Goal: Task Accomplishment & Management: Manage account settings

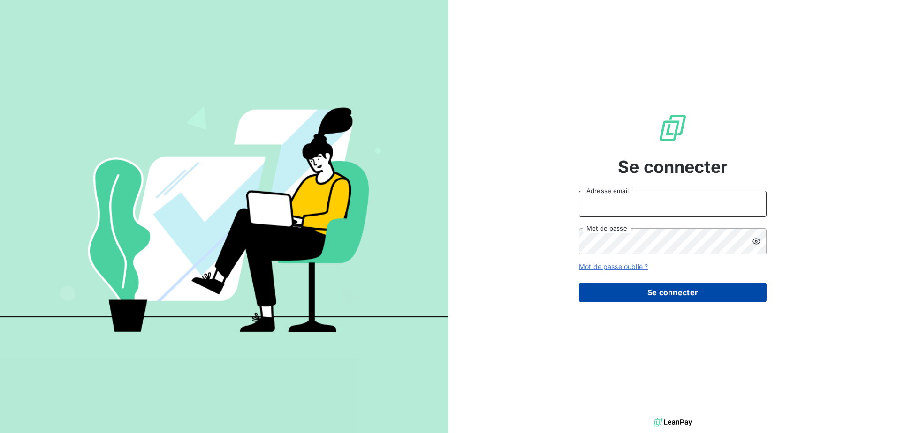
type input "[EMAIL_ADDRESS][DOMAIN_NAME]"
click at [664, 289] on button "Se connecter" at bounding box center [673, 293] width 188 height 20
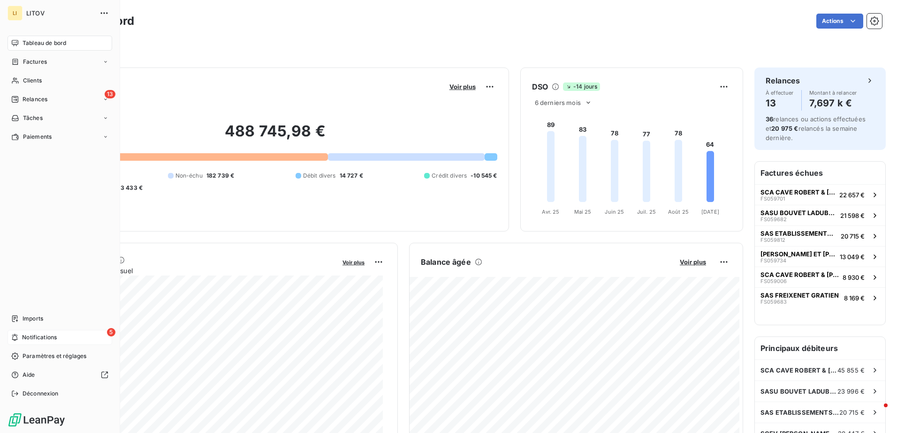
click at [42, 335] on span "Notifications" at bounding box center [39, 338] width 35 height 8
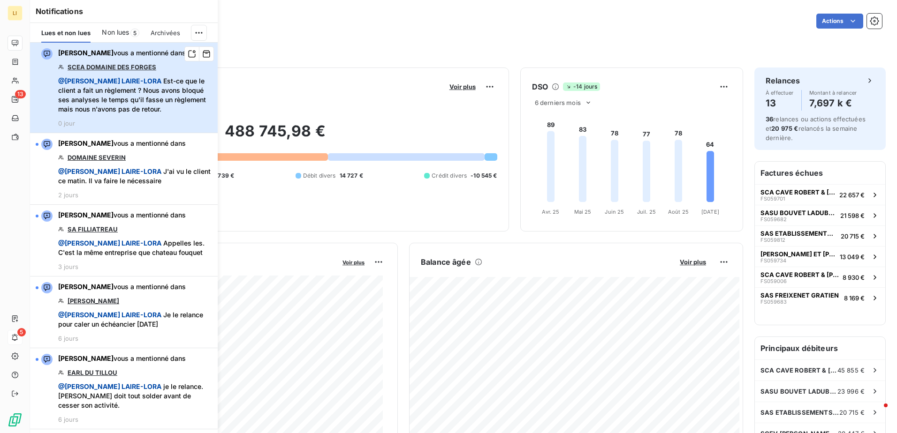
click at [140, 104] on span "@ VERONICA LAIRE-LORA Est-ce que le client a fait un règlement ? Nous avons blo…" at bounding box center [135, 95] width 154 height 38
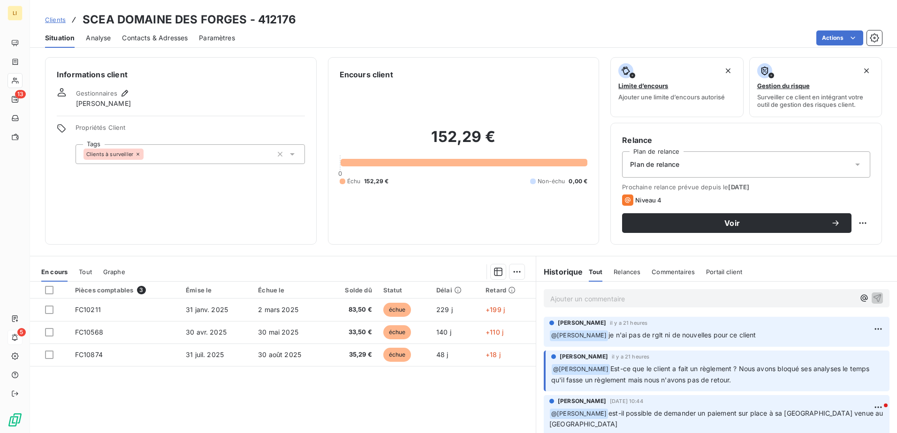
click at [59, 19] on span "Clients" at bounding box center [55, 20] width 21 height 8
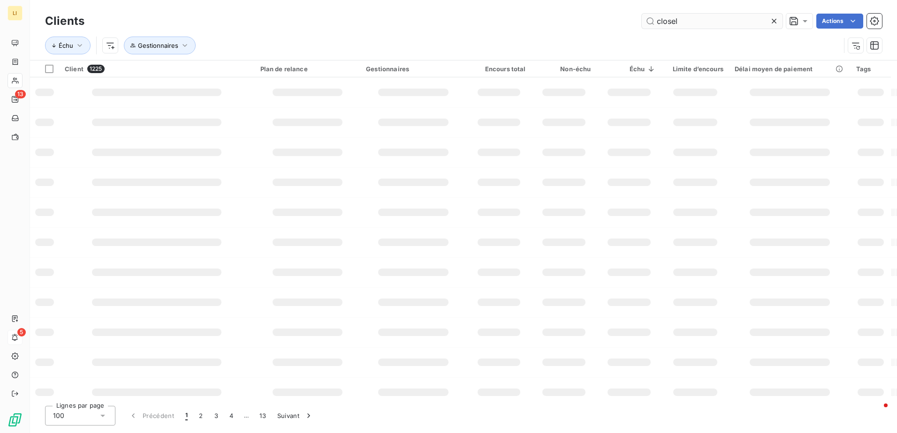
type input "closel"
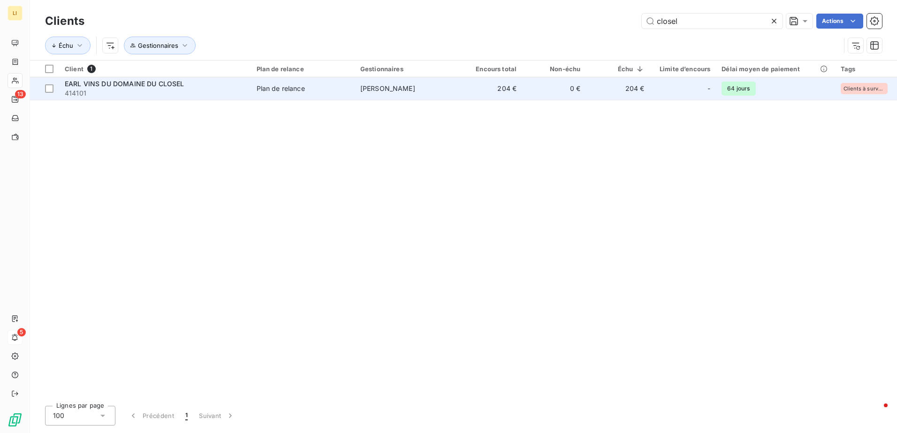
click at [301, 85] on div "Plan de relance" at bounding box center [281, 88] width 48 height 9
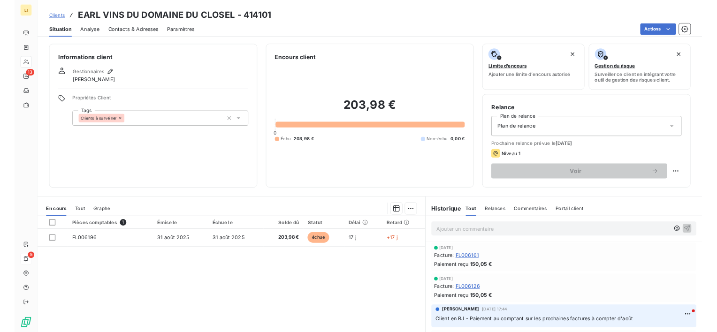
scroll to position [15, 0]
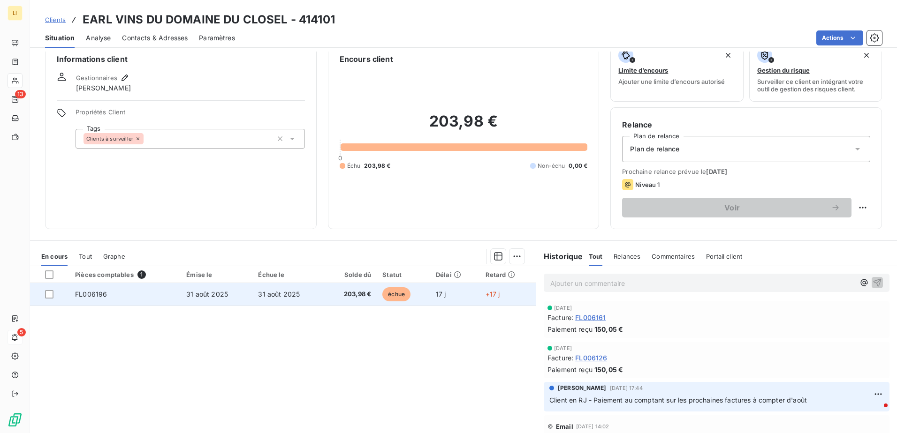
click at [368, 290] on span "203,98 €" at bounding box center [350, 294] width 41 height 9
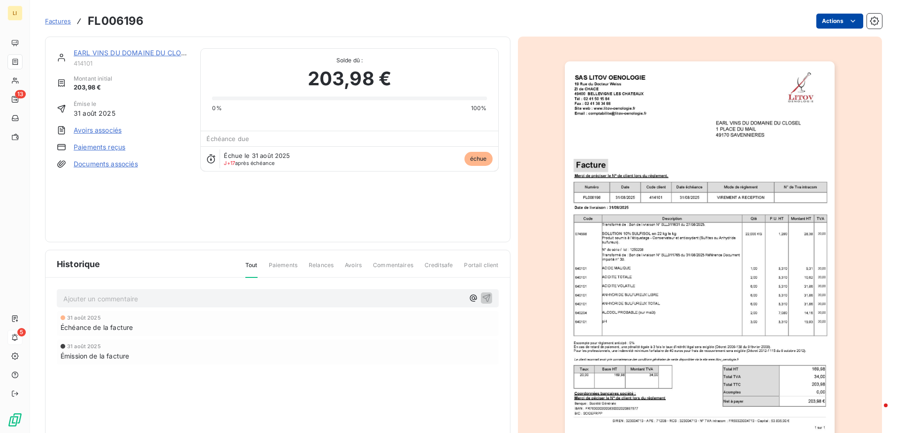
click at [827, 26] on html "LI 13 5 Factures FL006196 Actions EARL VINS DU DOMAINE DU CLOSEL 414101 Montant…" at bounding box center [448, 216] width 897 height 433
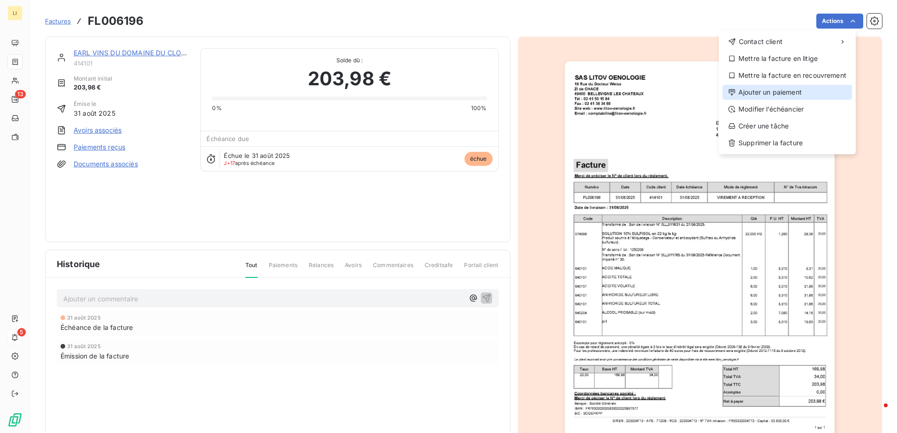
click at [795, 90] on div "Ajouter un paiement" at bounding box center [786, 92] width 129 height 15
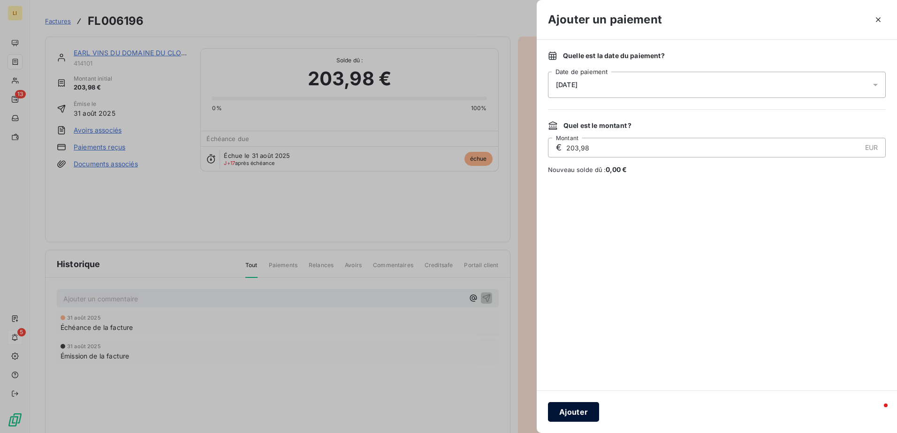
click at [563, 412] on button "Ajouter" at bounding box center [573, 413] width 51 height 20
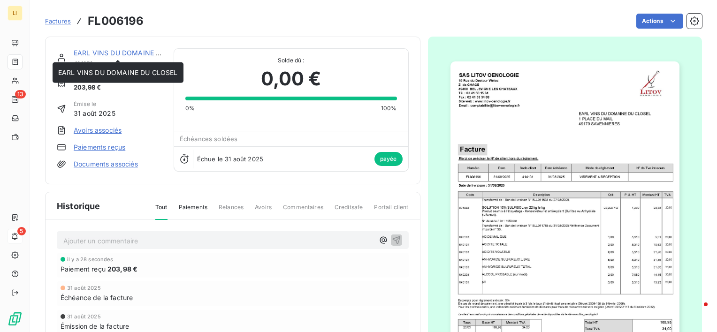
click at [96, 57] on div "EARL VINS DU DOMAINE DU CLOSEL" at bounding box center [118, 52] width 89 height 9
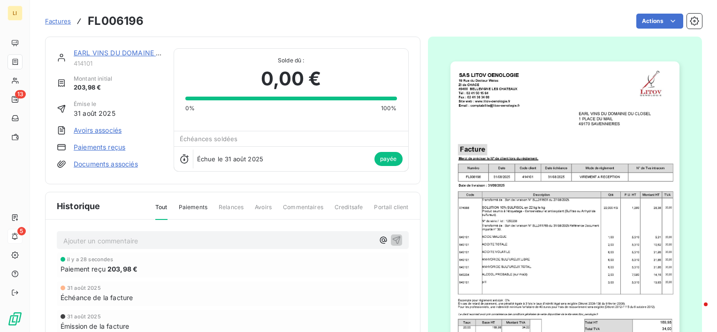
click at [96, 53] on link "EARL VINS DU DOMAINE DU CLOSEL" at bounding box center [134, 53] width 120 height 8
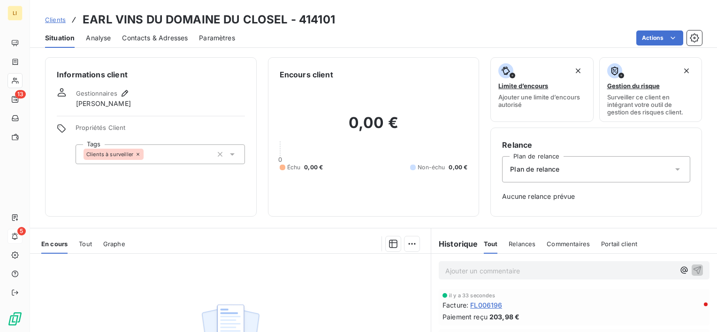
click at [56, 19] on span "Clients" at bounding box center [55, 20] width 21 height 8
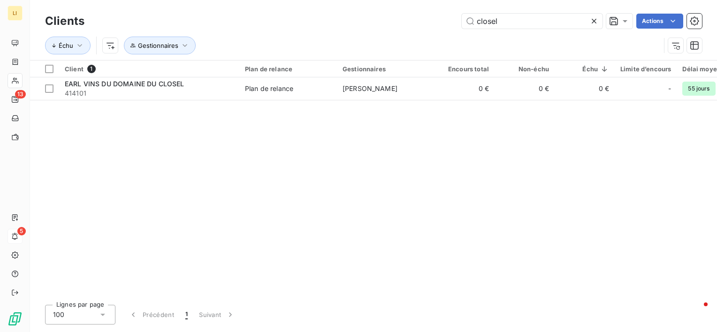
drag, startPoint x: 502, startPoint y: 20, endPoint x: 400, endPoint y: 20, distance: 102.7
click at [400, 19] on div "closel Actions" at bounding box center [399, 21] width 606 height 15
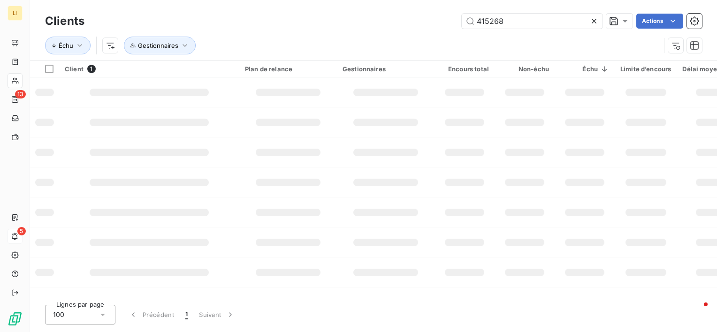
type input "415268"
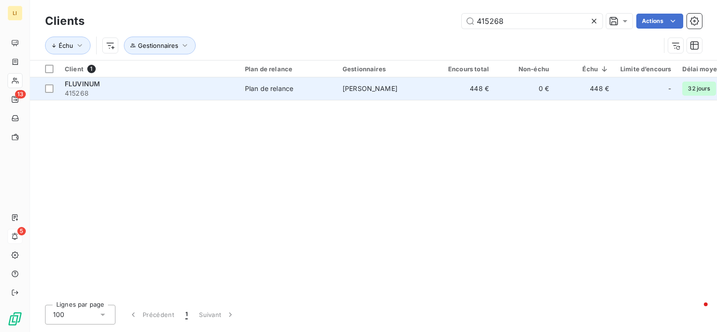
click at [76, 90] on span "415268" at bounding box center [149, 93] width 169 height 9
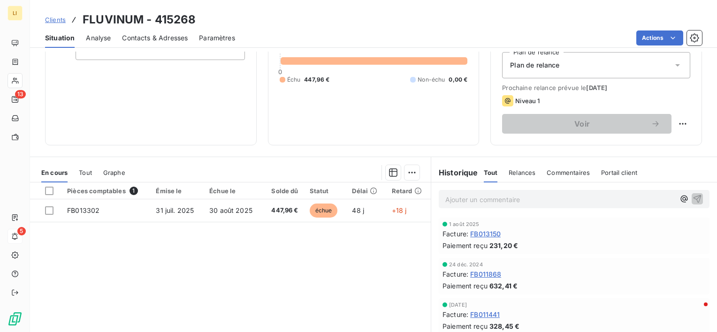
scroll to position [109, 0]
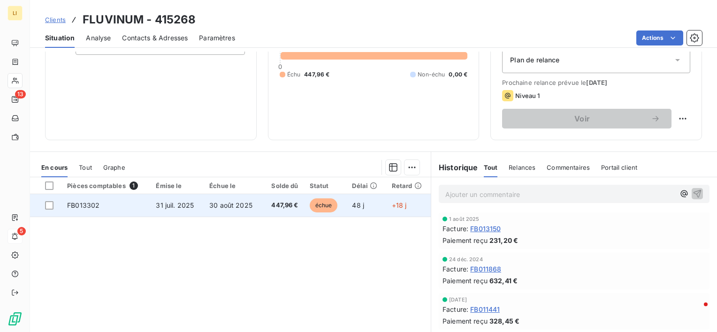
click at [227, 201] on span "30 août 2025" at bounding box center [230, 205] width 43 height 8
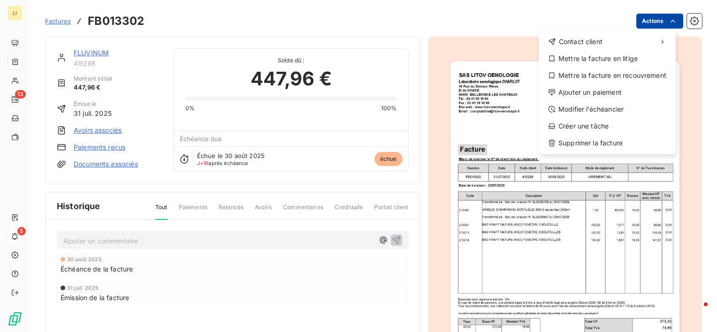
click at [647, 18] on html "LI 13 5 Factures FB013302 Actions Contact client Mettre la facture en litige Me…" at bounding box center [358, 166] width 717 height 332
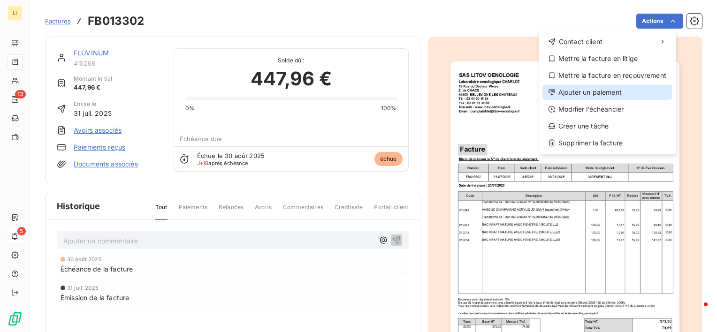
click at [601, 96] on div "Ajouter un paiement" at bounding box center [606, 92] width 129 height 15
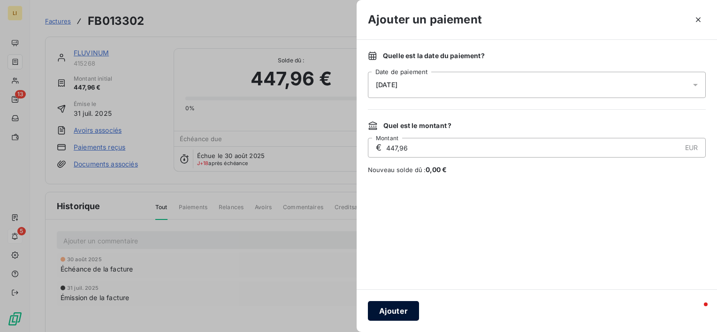
click at [402, 305] on button "Ajouter" at bounding box center [393, 311] width 51 height 20
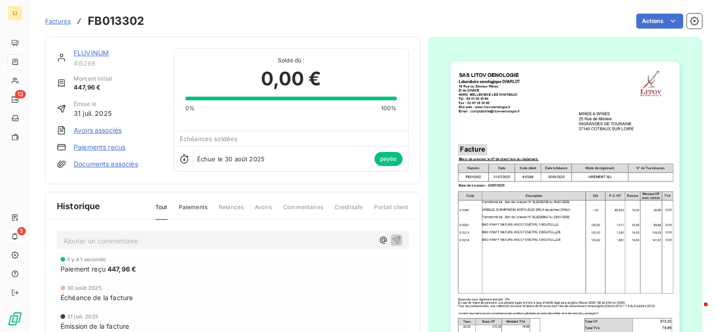
click at [98, 51] on link "FLUVINUM" at bounding box center [91, 53] width 35 height 8
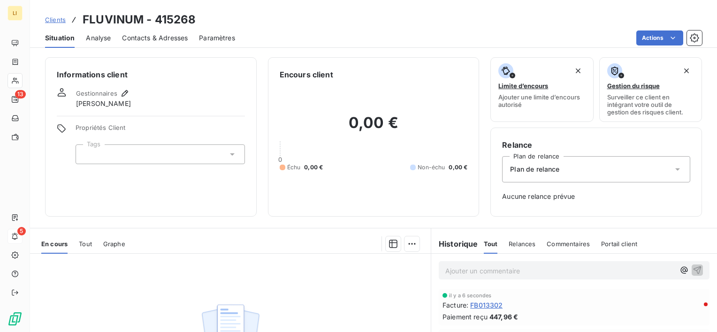
click at [49, 21] on span "Clients" at bounding box center [55, 20] width 21 height 8
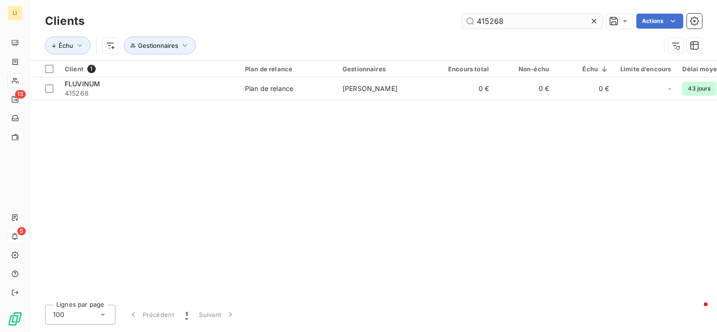
drag, startPoint x: 514, startPoint y: 21, endPoint x: 492, endPoint y: 23, distance: 22.6
click at [492, 23] on input "415268" at bounding box center [532, 21] width 141 height 15
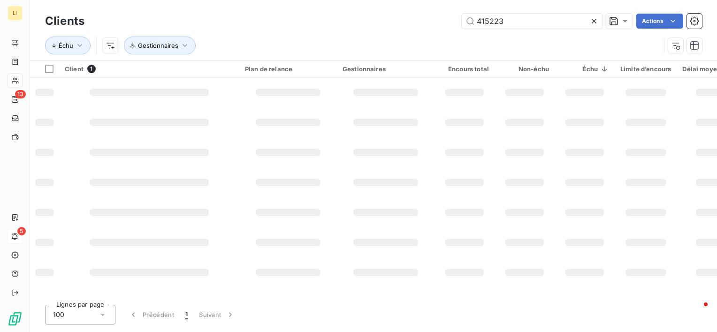
type input "415223"
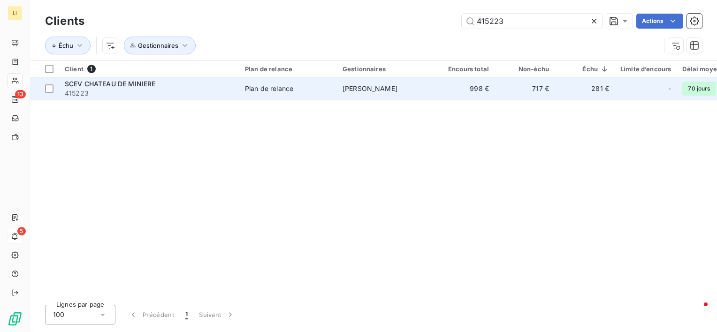
click at [154, 84] on span "SCEV CHATEAU DE MINIERE" at bounding box center [110, 84] width 91 height 8
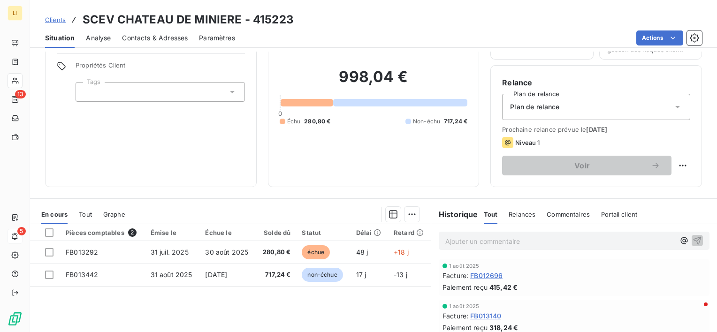
scroll to position [78, 0]
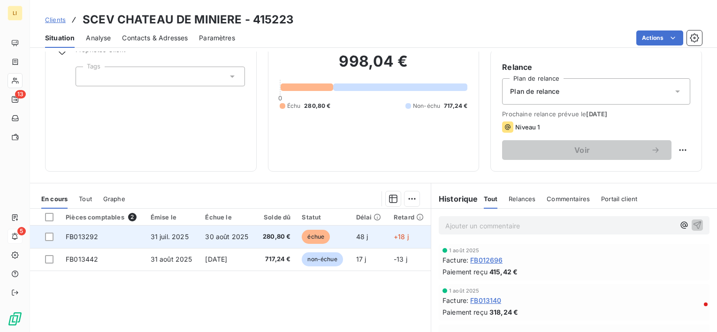
click at [171, 235] on span "31 juil. 2025" at bounding box center [170, 237] width 38 height 8
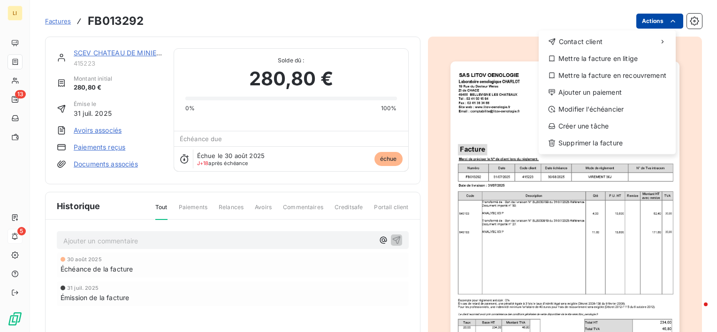
click at [653, 24] on html "LI 13 5 Factures FB013292 Actions Contact client Mettre la facture en litige Me…" at bounding box center [358, 166] width 717 height 332
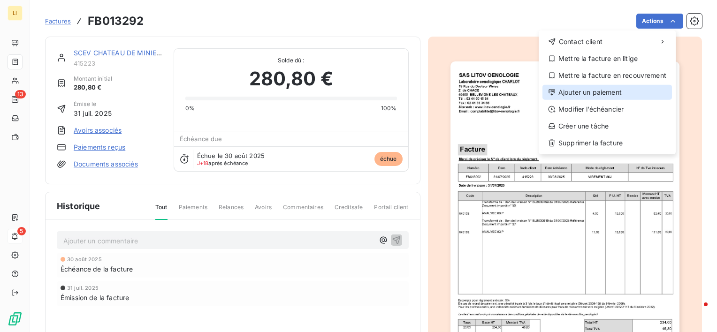
click at [606, 92] on div "Ajouter un paiement" at bounding box center [606, 92] width 129 height 15
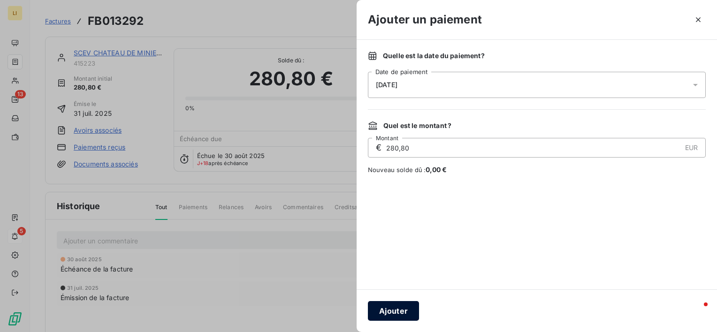
click at [381, 309] on button "Ajouter" at bounding box center [393, 311] width 51 height 20
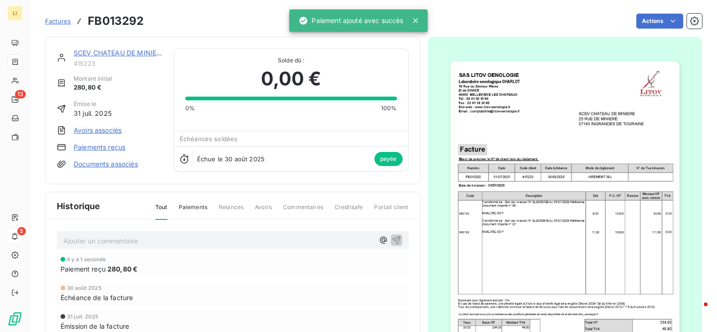
click at [131, 49] on link "SCEV CHATEAU DE MINIERE" at bounding box center [119, 53] width 91 height 8
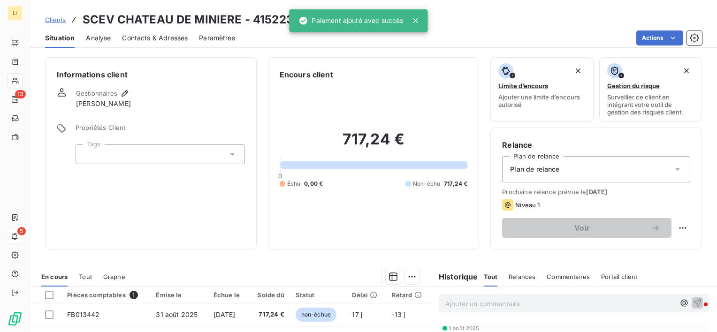
click at [47, 17] on span "Clients" at bounding box center [55, 20] width 21 height 8
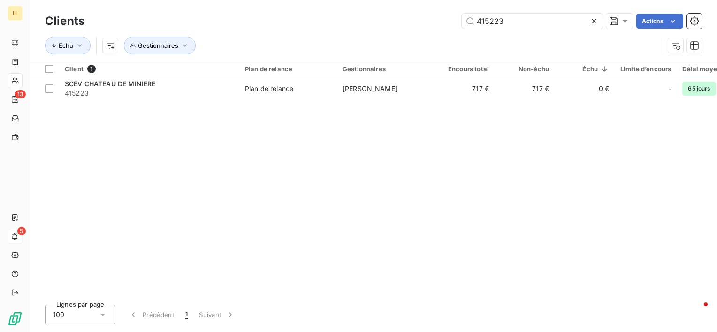
drag, startPoint x: 414, startPoint y: 18, endPoint x: 431, endPoint y: 27, distance: 19.3
click at [403, 19] on div "415223 Actions" at bounding box center [399, 21] width 606 height 15
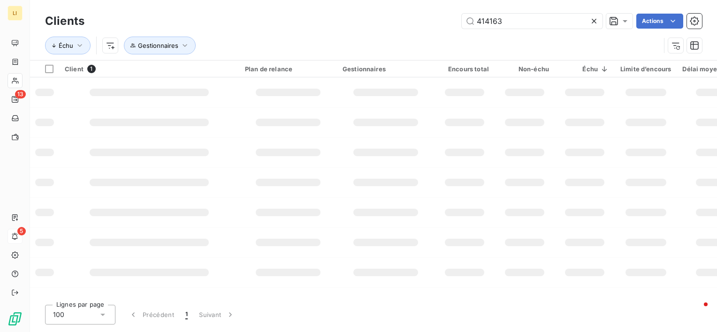
type input "414163"
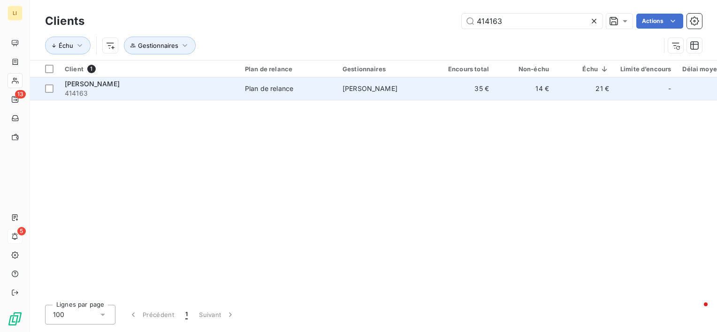
click at [173, 86] on div "DE CUBBER DOMINIQUE" at bounding box center [149, 83] width 169 height 9
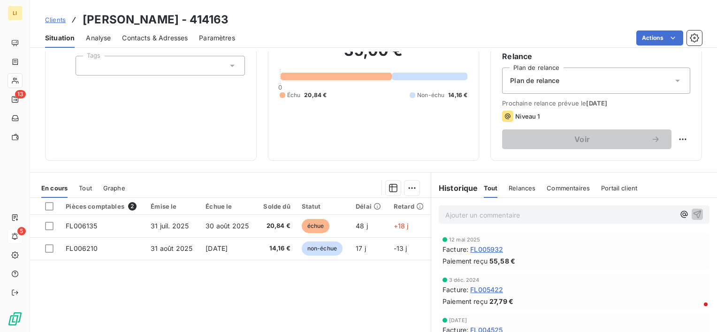
scroll to position [94, 0]
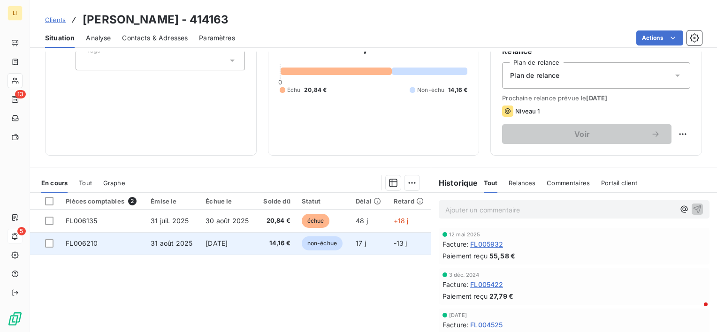
click at [171, 241] on span "31 août 2025" at bounding box center [172, 243] width 42 height 8
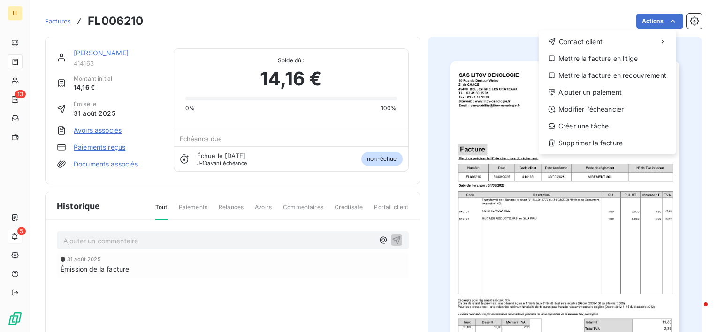
click at [655, 23] on html "LI 13 5 Factures FL006210 Actions Contact client Mettre la facture en litige Me…" at bounding box center [358, 166] width 717 height 332
click at [610, 88] on div "Ajouter un paiement" at bounding box center [606, 92] width 129 height 15
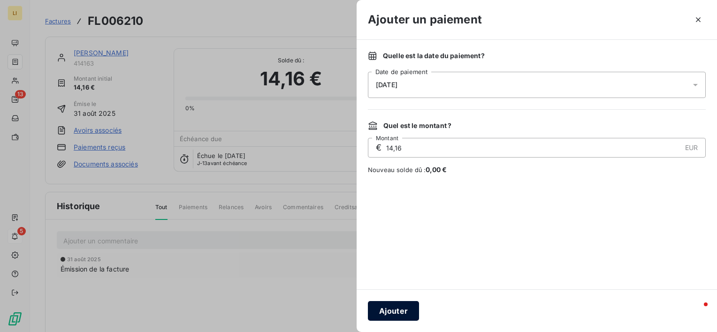
click at [393, 309] on button "Ajouter" at bounding box center [393, 311] width 51 height 20
